Goal: Navigation & Orientation: Go to known website

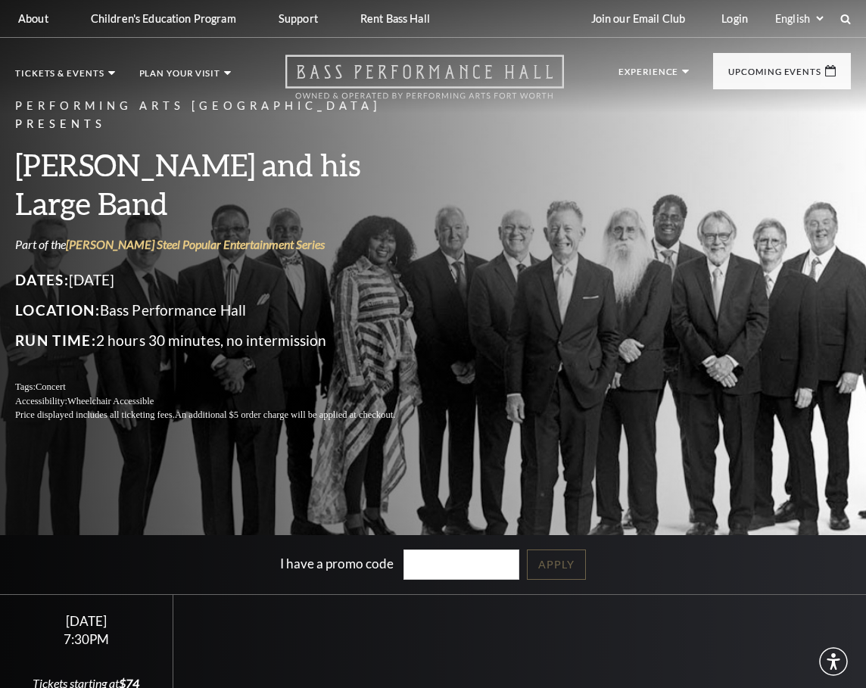
click at [435, 67] on icon at bounding box center [424, 77] width 279 height 45
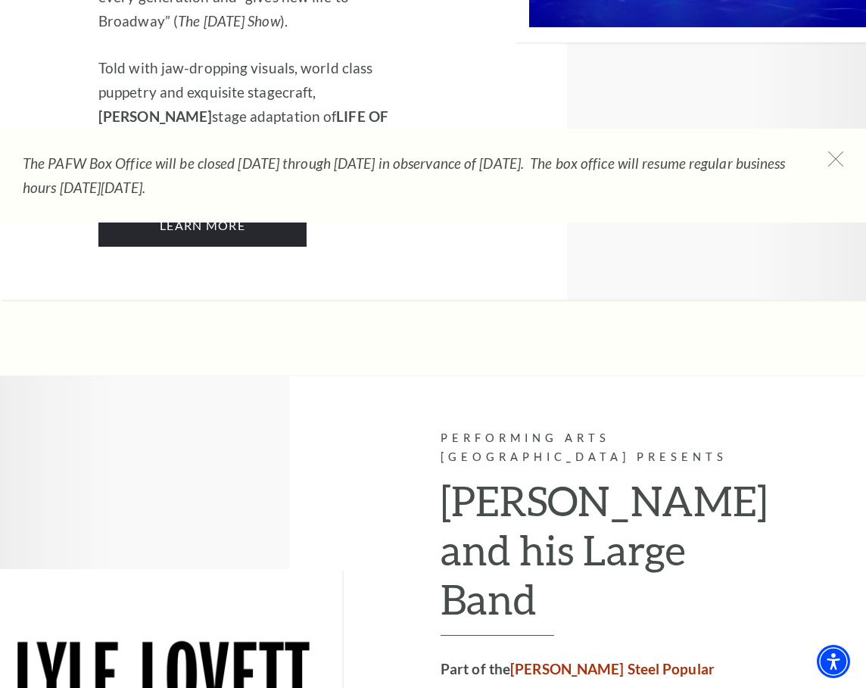
scroll to position [2196, 0]
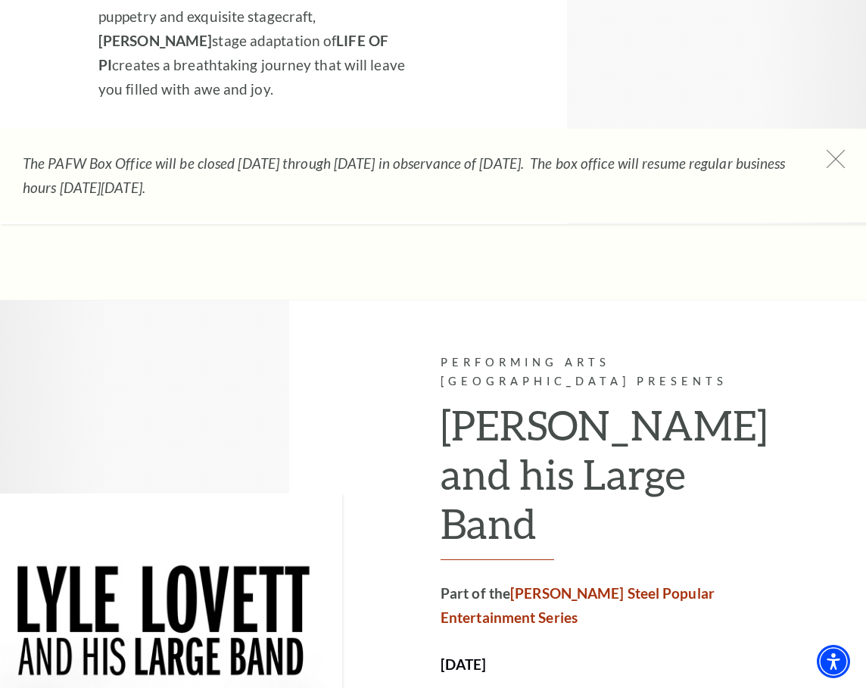
click at [839, 154] on icon at bounding box center [836, 159] width 19 height 19
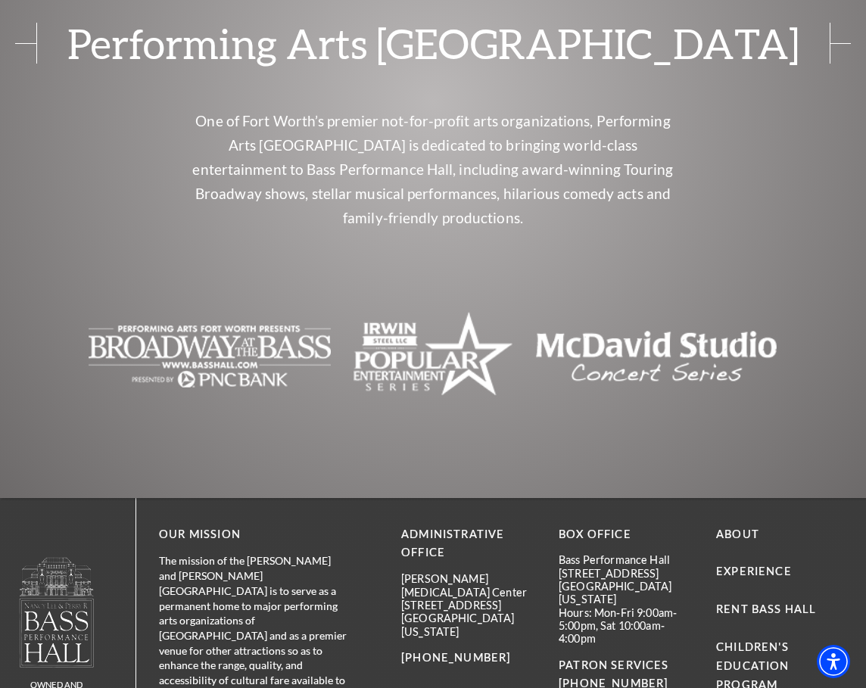
scroll to position [6739, 0]
